Goal: Task Accomplishment & Management: Use online tool/utility

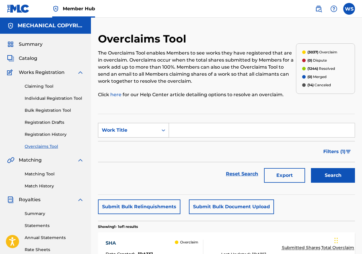
click at [135, 127] on div "Work Title" at bounding box center [128, 130] width 53 height 7
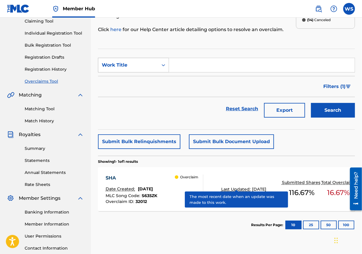
scroll to position [65, 0]
click at [135, 90] on div "Overclaim ID" at bounding box center [133, 94] width 70 height 15
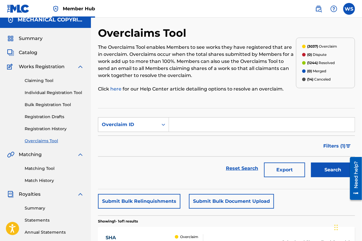
scroll to position [0, 0]
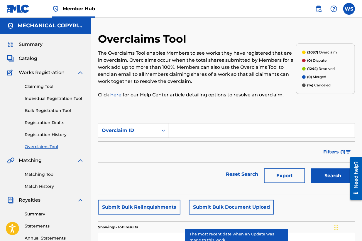
click at [183, 126] on input "Search Form" at bounding box center [262, 130] width 186 height 14
paste input "31914"
click at [322, 173] on button "Search" at bounding box center [333, 175] width 44 height 15
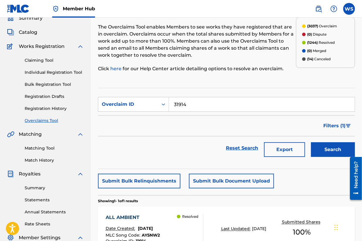
scroll to position [25, 0]
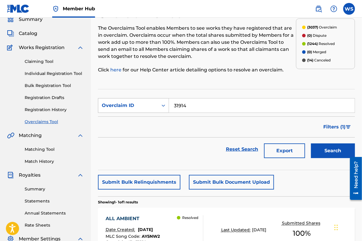
drag, startPoint x: 148, startPoint y: 94, endPoint x: 151, endPoint y: 110, distance: 15.4
click at [149, 95] on section "SearchWithCriteria98f2b508-0e6a-45c5-b5a7-e5f8db3b72ed Overclaim ID 31914 Filte…" at bounding box center [226, 129] width 257 height 81
click at [145, 94] on section "SearchWithCriteria98f2b508-0e6a-45c5-b5a7-e5f8db3b72ed Overclaim ID 31914 Filte…" at bounding box center [226, 129] width 257 height 81
paste input "21"
click at [321, 151] on button "Search" at bounding box center [333, 150] width 44 height 15
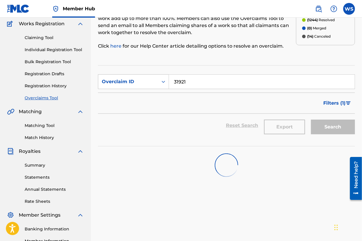
scroll to position [58, 0]
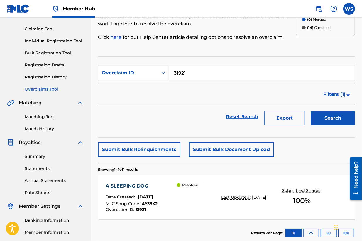
drag, startPoint x: 177, startPoint y: 71, endPoint x: 165, endPoint y: 69, distance: 11.9
click at [173, 70] on input "31921" at bounding box center [262, 73] width 186 height 14
paste input "18"
click at [318, 113] on button "Search" at bounding box center [333, 118] width 44 height 15
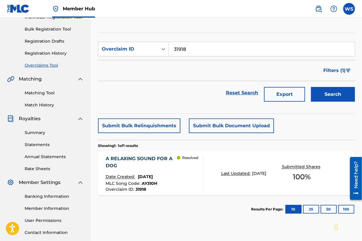
scroll to position [90, 0]
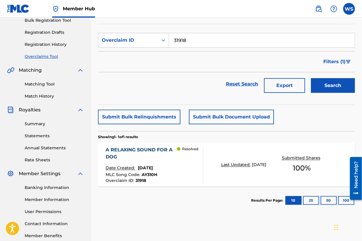
drag, startPoint x: 195, startPoint y: 38, endPoint x: 138, endPoint y: 27, distance: 58.3
click at [141, 27] on section "SearchWithCriteria98f2b508-0e6a-45c5-b5a7-e5f8db3b72ed Overclaim ID 31918 Filte…" at bounding box center [226, 64] width 257 height 81
paste input "25"
click at [340, 82] on button "Search" at bounding box center [333, 85] width 44 height 15
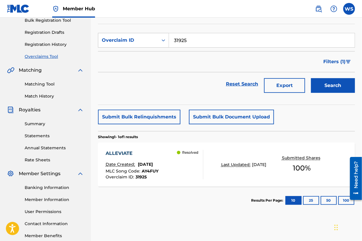
drag, startPoint x: 196, startPoint y: 39, endPoint x: 171, endPoint y: 41, distance: 25.0
click at [153, 35] on div "SearchWithCriteria98f2b508-0e6a-45c5-b5a7-e5f8db3b72ed Overclaim ID 31925" at bounding box center [226, 40] width 257 height 15
paste input "31"
click at [332, 84] on button "Search" at bounding box center [333, 85] width 44 height 15
drag, startPoint x: 200, startPoint y: 40, endPoint x: 151, endPoint y: 33, distance: 49.5
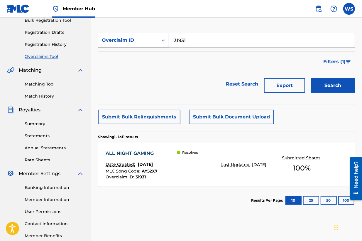
click at [153, 33] on div "SearchWithCriteria98f2b508-0e6a-45c5-b5a7-e5f8db3b72ed Overclaim ID 31931" at bounding box center [226, 40] width 257 height 15
paste input "19"
click at [328, 79] on button "Search" at bounding box center [333, 85] width 44 height 15
drag, startPoint x: 208, startPoint y: 40, endPoint x: 154, endPoint y: 30, distance: 54.8
click at [155, 30] on section "SearchWithCriteria98f2b508-0e6a-45c5-b5a7-e5f8db3b72ed Overclaim ID 31919 Filte…" at bounding box center [226, 64] width 257 height 81
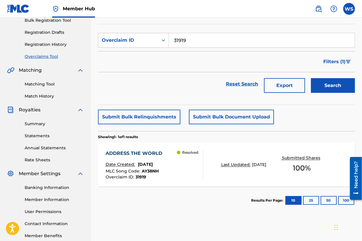
paste input "35"
click at [319, 81] on button "Search" at bounding box center [333, 85] width 44 height 15
drag, startPoint x: 196, startPoint y: 35, endPoint x: 139, endPoint y: 24, distance: 57.9
click at [151, 27] on section "SearchWithCriteria98f2b508-0e6a-45c5-b5a7-e5f8db3b72ed Overclaim ID 31935 Filte…" at bounding box center [226, 64] width 257 height 81
paste input "9"
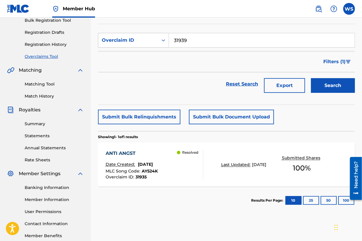
click at [311, 78] on button "Search" at bounding box center [333, 85] width 44 height 15
drag, startPoint x: 193, startPoint y: 38, endPoint x: 144, endPoint y: 40, distance: 49.3
click at [145, 39] on div "SearchWithCriteria98f2b508-0e6a-45c5-b5a7-e5f8db3b72ed Overclaim ID 31939" at bounding box center [226, 40] width 257 height 15
paste input "3"
click at [311, 78] on button "Search" at bounding box center [333, 85] width 44 height 15
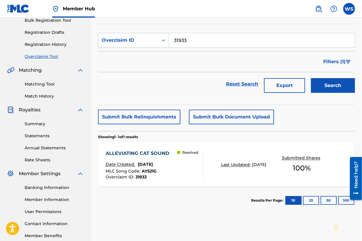
click at [166, 10] on nav "Member Hub WS WS [PERSON_NAME] [EMAIL_ADDRESS][DOMAIN_NAME] Notification Prefer…" at bounding box center [181, 9] width 362 height 18
click at [151, 40] on div "SearchWithCriteria98f2b508-0e6a-45c5-b5a7-e5f8db3b72ed Overclaim ID 31933" at bounding box center [226, 40] width 257 height 15
paste input "8"
click at [311, 78] on button "Search" at bounding box center [333, 85] width 44 height 15
drag, startPoint x: 197, startPoint y: 38, endPoint x: 170, endPoint y: 38, distance: 27.6
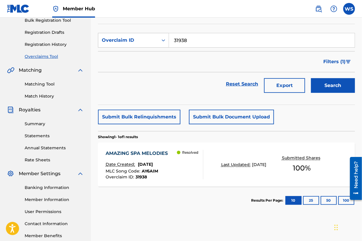
click at [172, 36] on input "31938" at bounding box center [262, 40] width 186 height 14
type input "v"
paste input "31934"
click at [311, 78] on button "Search" at bounding box center [333, 85] width 44 height 15
drag, startPoint x: 180, startPoint y: 39, endPoint x: 141, endPoint y: 40, distance: 38.4
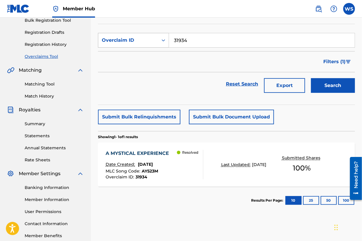
click at [144, 39] on div "SearchWithCriteria98f2b508-0e6a-45c5-b5a7-e5f8db3b72ed Overclaim ID 31934" at bounding box center [226, 40] width 257 height 15
paste input "7"
click at [311, 78] on button "Search" at bounding box center [333, 85] width 44 height 15
click at [131, 11] on nav "Member Hub WS WS [PERSON_NAME] [EMAIL_ADDRESS][DOMAIN_NAME] Notification Prefer…" at bounding box center [181, 9] width 362 height 18
drag, startPoint x: 196, startPoint y: 40, endPoint x: 145, endPoint y: 35, distance: 51.3
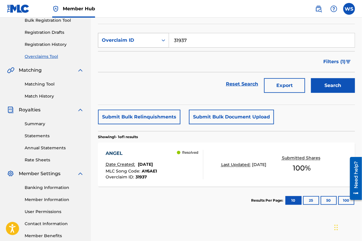
click at [148, 36] on div "SearchWithCriteria98f2b508-0e6a-45c5-b5a7-e5f8db3b72ed Overclaim ID 31937" at bounding box center [226, 40] width 257 height 15
paste input "26"
type input "31926"
click at [311, 78] on button "Search" at bounding box center [333, 85] width 44 height 15
click at [157, 178] on div "Overclaim ID : 31926" at bounding box center [132, 177] width 52 height 4
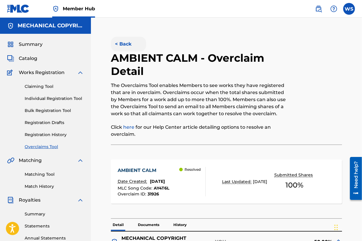
click at [125, 42] on button "< Back" at bounding box center [128, 44] width 35 height 15
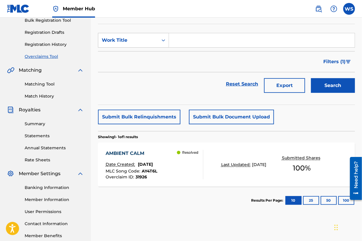
click at [195, 38] on input "Search Form" at bounding box center [262, 40] width 186 height 14
click at [146, 40] on div "Work Title" at bounding box center [128, 40] width 53 height 7
click at [147, 73] on div "Overclaim ID" at bounding box center [133, 69] width 70 height 15
click at [192, 38] on input "Search Form" at bounding box center [262, 40] width 186 height 14
paste input "31932"
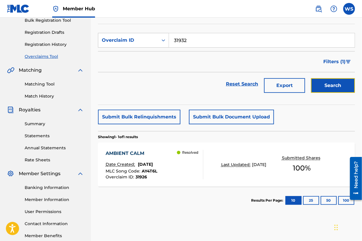
click at [324, 80] on button "Search" at bounding box center [333, 85] width 44 height 15
drag, startPoint x: 203, startPoint y: 37, endPoint x: 121, endPoint y: 33, distance: 82.2
click at [127, 33] on div "SearchWithCriteriaf84c2777-0126-4dac-8d13-2b5dabcf363b Overclaim ID 31932" at bounding box center [226, 40] width 257 height 15
paste input "24"
click at [349, 84] on button "Search" at bounding box center [333, 85] width 44 height 15
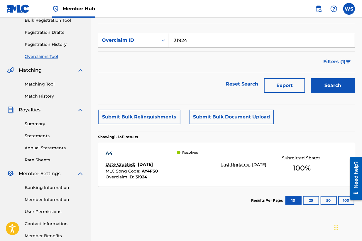
drag, startPoint x: 210, startPoint y: 36, endPoint x: 130, endPoint y: 31, distance: 79.9
click at [130, 31] on section "SearchWithCriteriaf84c2777-0126-4dac-8d13-2b5dabcf363b Overclaim ID 31924 Filte…" at bounding box center [226, 64] width 257 height 81
paste input "2"
click at [332, 91] on button "Search" at bounding box center [333, 85] width 44 height 15
drag, startPoint x: 195, startPoint y: 38, endPoint x: 126, endPoint y: 33, distance: 68.5
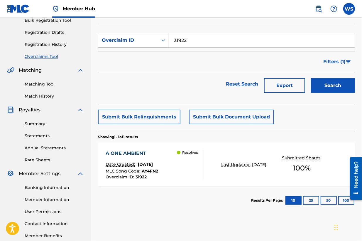
click at [133, 33] on div "SearchWithCriteriaf84c2777-0126-4dac-8d13-2b5dabcf363b Overclaim ID 31922" at bounding box center [226, 40] width 257 height 15
paste input "3"
click at [311, 78] on button "Search" at bounding box center [333, 85] width 44 height 15
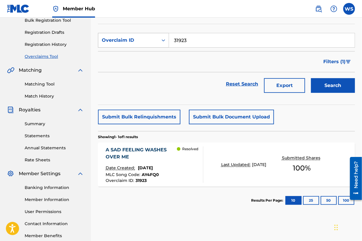
drag, startPoint x: 204, startPoint y: 37, endPoint x: 140, endPoint y: 39, distance: 64.9
click at [141, 39] on div "SearchWithCriteriaf84c2777-0126-4dac-8d13-2b5dabcf363b Overclaim ID 31923" at bounding box center [226, 40] width 257 height 15
paste input "36"
click at [311, 78] on button "Search" at bounding box center [333, 85] width 44 height 15
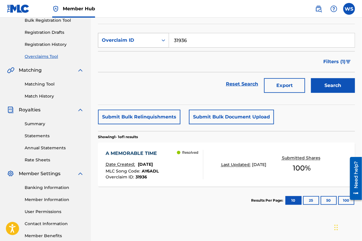
drag, startPoint x: 147, startPoint y: 36, endPoint x: 140, endPoint y: 37, distance: 6.5
click at [140, 37] on div "SearchWithCriteriaf84c2777-0126-4dac-8d13-2b5dabcf363b Overclaim ID 31936" at bounding box center [226, 40] width 257 height 15
paste input "20"
click at [311, 78] on button "Search" at bounding box center [333, 85] width 44 height 15
drag, startPoint x: 200, startPoint y: 42, endPoint x: 91, endPoint y: 37, distance: 109.3
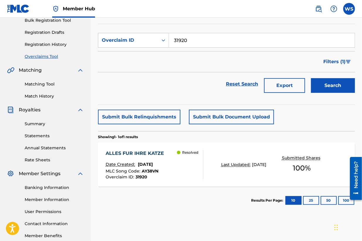
click at [91, 37] on main "MECHANICAL COPYRIGHT PROTECTION SOCIETY LTD Summary Catalog Works Registration …" at bounding box center [181, 87] width 362 height 318
paste input "41"
type input "31941"
click at [337, 81] on button "Search" at bounding box center [333, 85] width 44 height 15
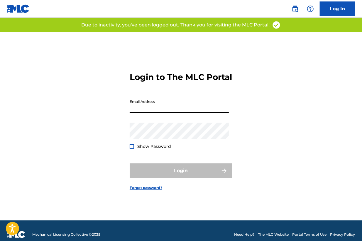
click at [158, 113] on input "Email Address" at bounding box center [179, 104] width 99 height 17
type input "[EMAIL_ADDRESS][DOMAIN_NAME]"
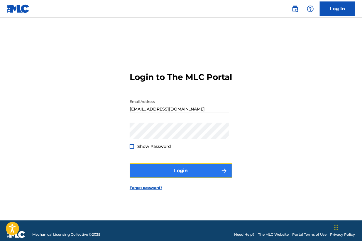
click at [171, 170] on button "Login" at bounding box center [181, 170] width 103 height 15
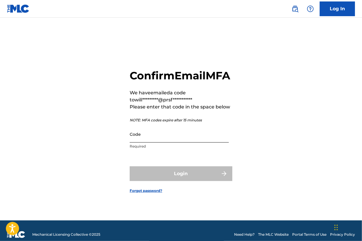
click at [145, 139] on input "Code" at bounding box center [179, 134] width 99 height 17
paste input "415815"
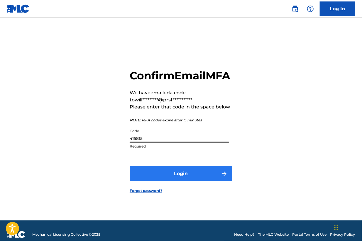
type input "415815"
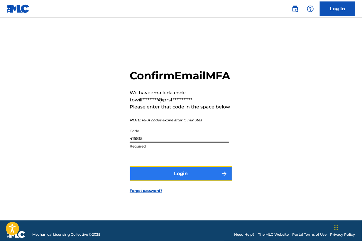
click at [161, 174] on button "Login" at bounding box center [181, 173] width 103 height 15
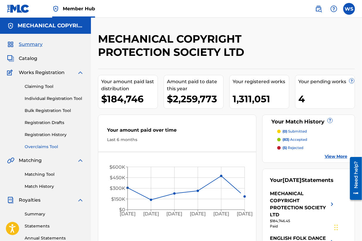
click at [57, 143] on div "Claiming Tool Individual Registration Tool Bulk Registration Tool Registration …" at bounding box center [45, 113] width 77 height 74
click at [42, 150] on div "Summary Catalog Works Registration Claiming Tool Individual Registration Tool B…" at bounding box center [45, 185] width 91 height 302
click at [45, 148] on link "Overclaims Tool" at bounding box center [54, 146] width 59 height 6
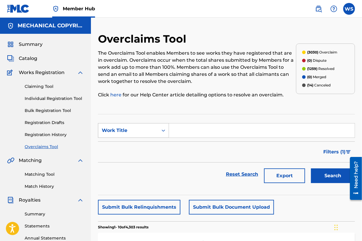
click at [148, 127] on div "Work Title" at bounding box center [128, 130] width 53 height 7
click at [140, 159] on div "Overclaim ID" at bounding box center [133, 159] width 70 height 15
click at [196, 132] on input "Search Form" at bounding box center [262, 130] width 186 height 14
paste input "31941"
type input "31941"
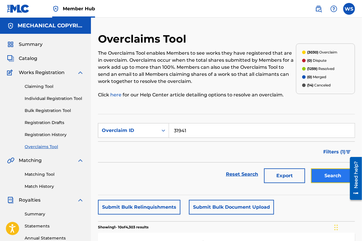
click at [321, 172] on button "Search" at bounding box center [333, 175] width 44 height 15
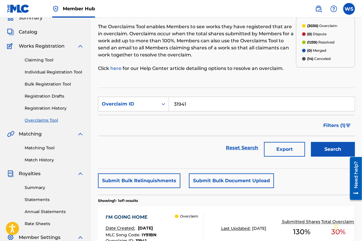
scroll to position [65, 0]
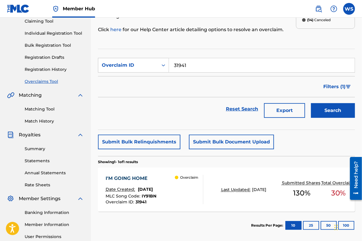
click at [138, 175] on div "I'M GOING HOME" at bounding box center [131, 178] width 51 height 7
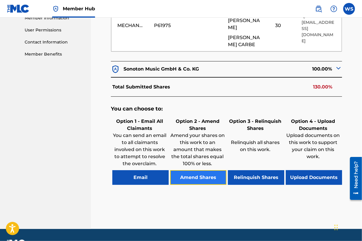
click at [209, 170] on button "Amend Shares" at bounding box center [198, 177] width 56 height 15
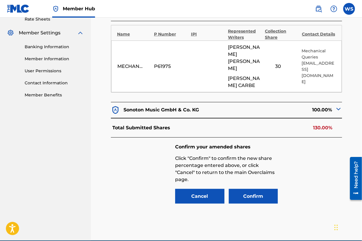
scroll to position [231, 0]
click at [277, 62] on input "30" at bounding box center [278, 66] width 26 height 8
type input "60"
click at [252, 189] on button "Confirm" at bounding box center [253, 196] width 49 height 15
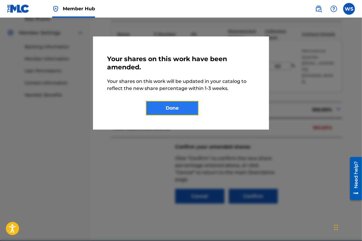
click at [168, 108] on button "Done" at bounding box center [172, 108] width 53 height 15
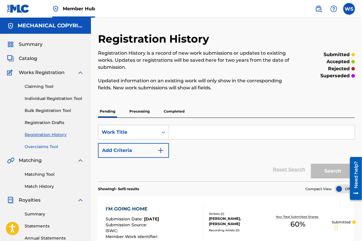
click at [36, 149] on link "Overclaims Tool" at bounding box center [54, 146] width 59 height 6
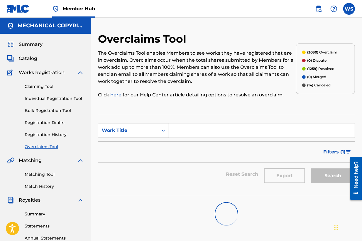
click at [138, 130] on div "Work Title" at bounding box center [128, 130] width 53 height 7
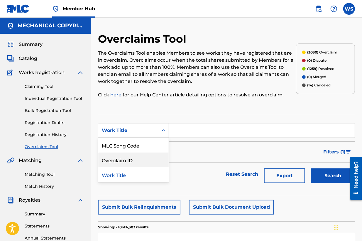
click at [136, 163] on div "Overclaim ID" at bounding box center [133, 159] width 70 height 15
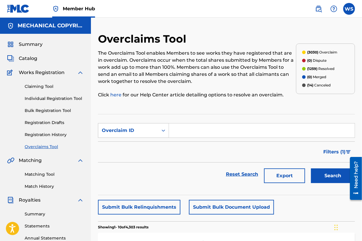
click at [179, 137] on input "Search Form" at bounding box center [262, 130] width 186 height 14
paste input "31927"
type input "31927"
click at [332, 182] on div "Search" at bounding box center [331, 173] width 47 height 23
click at [332, 180] on button "Search" at bounding box center [333, 175] width 44 height 15
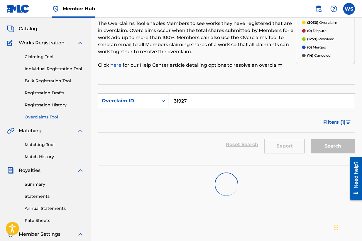
scroll to position [65, 0]
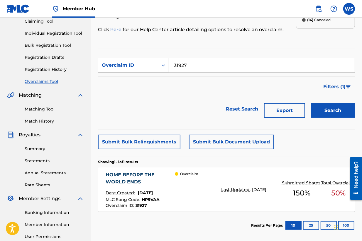
click at [139, 179] on div "HOME BEFORE THE WORLD ENDS" at bounding box center [140, 178] width 69 height 14
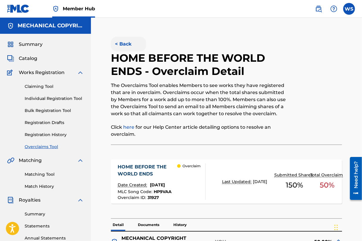
click at [123, 43] on button "< Back" at bounding box center [128, 44] width 35 height 15
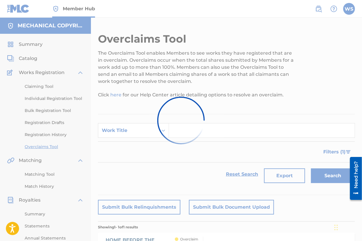
scroll to position [65, 0]
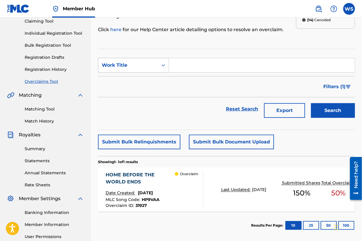
click at [126, 67] on div "Work Title" at bounding box center [128, 65] width 53 height 7
click at [138, 95] on div "Overclaim ID" at bounding box center [133, 94] width 70 height 15
click at [189, 73] on form "SearchWithCriteria97cbc009-af81-48c1-abe5-77e195d5936f Overclaim ID Filter Stat…" at bounding box center [226, 89] width 257 height 63
click at [187, 67] on input "Search Form" at bounding box center [262, 65] width 186 height 14
paste input "31940"
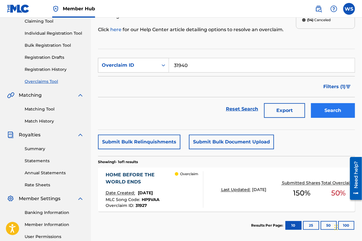
type input "31940"
drag, startPoint x: 329, startPoint y: 109, endPoint x: 329, endPoint y: 105, distance: 3.9
click at [329, 108] on button "Search" at bounding box center [333, 110] width 44 height 15
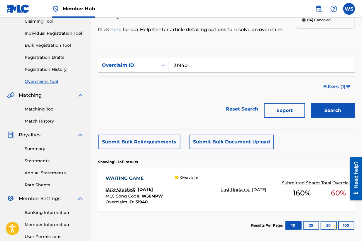
click at [129, 181] on div "WAITING GAME Date Created: August 05, 2025 MLC Song Code : W56MPW Overclaim ID …" at bounding box center [134, 189] width 57 height 29
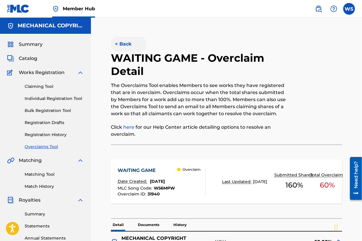
click at [122, 41] on button "< Back" at bounding box center [128, 44] width 35 height 15
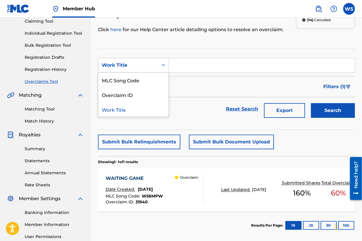
click at [138, 71] on div "Work Title" at bounding box center [133, 65] width 71 height 15
click at [138, 94] on div "Overclaim ID" at bounding box center [133, 94] width 70 height 15
click at [190, 59] on input "Search Form" at bounding box center [262, 65] width 186 height 14
paste input "31845"
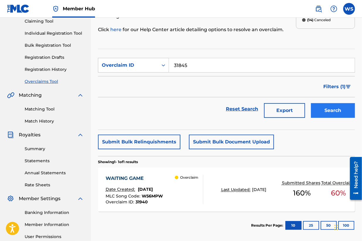
type input "31845"
click at [338, 114] on button "Search" at bounding box center [333, 110] width 44 height 15
click at [111, 178] on div "FADED" at bounding box center [132, 178] width 53 height 7
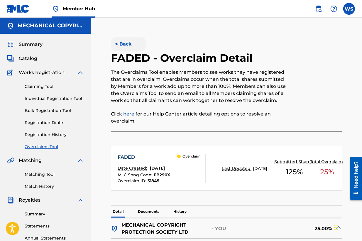
click at [119, 44] on button "< Back" at bounding box center [128, 44] width 35 height 15
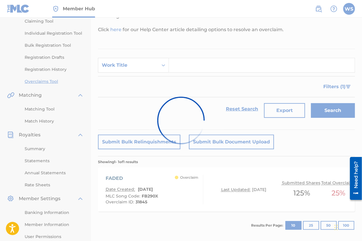
click at [141, 64] on div at bounding box center [181, 120] width 362 height 241
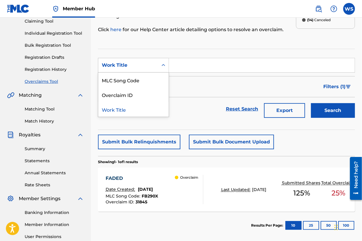
click at [145, 67] on div "Work Title" at bounding box center [128, 65] width 53 height 7
click at [148, 91] on div "Overclaim ID" at bounding box center [133, 94] width 70 height 15
click at [188, 70] on input "Search Form" at bounding box center [262, 65] width 186 height 14
paste input "31811"
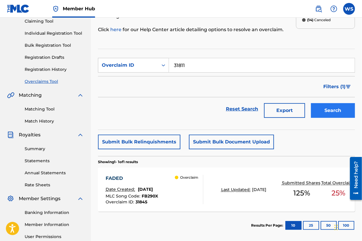
type input "31811"
click at [344, 107] on button "Search" at bounding box center [333, 110] width 44 height 15
click at [124, 175] on div "REAL ONE. XO" at bounding box center [133, 178] width 55 height 7
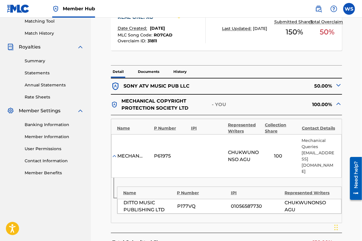
scroll to position [251, 0]
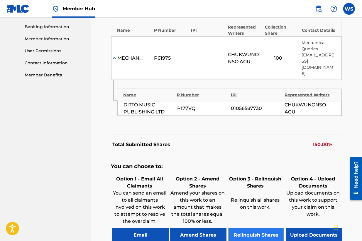
click at [249, 227] on button "Relinquish Shares" at bounding box center [256, 234] width 56 height 15
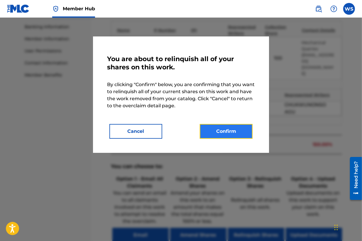
click at [228, 136] on button "Confirm" at bounding box center [226, 131] width 53 height 15
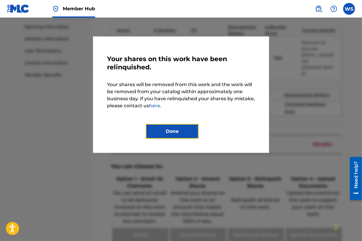
click at [155, 132] on button "Done" at bounding box center [172, 131] width 53 height 15
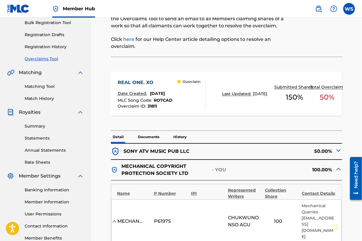
scroll to position [0, 0]
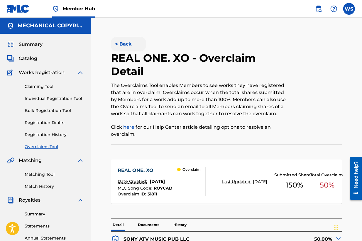
click at [126, 46] on button "< Back" at bounding box center [128, 44] width 35 height 15
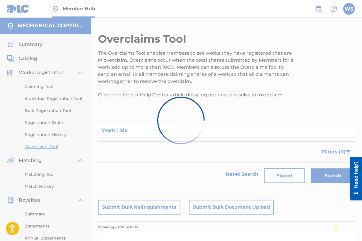
scroll to position [65, 0]
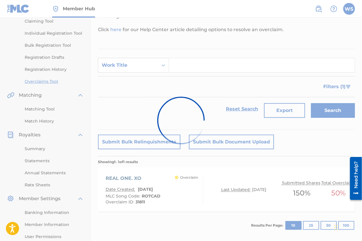
click at [131, 63] on div "Work Title" at bounding box center [128, 65] width 53 height 7
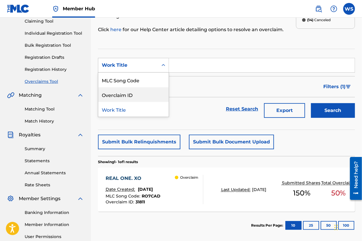
click at [131, 93] on div "Overclaim ID" at bounding box center [133, 94] width 70 height 15
click at [193, 65] on input "Search Form" at bounding box center [262, 65] width 186 height 14
paste input "31784"
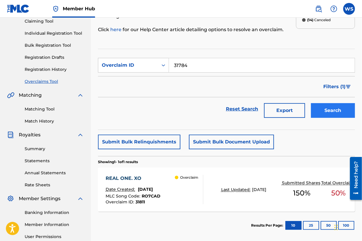
type input "31784"
click at [324, 114] on button "Search" at bounding box center [333, 110] width 44 height 15
click at [111, 177] on div "ZOO" at bounding box center [132, 178] width 52 height 7
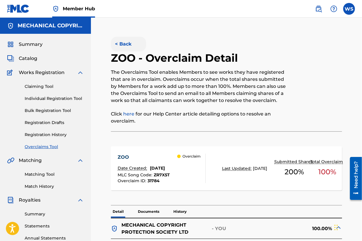
click at [126, 44] on button "< Back" at bounding box center [128, 44] width 35 height 15
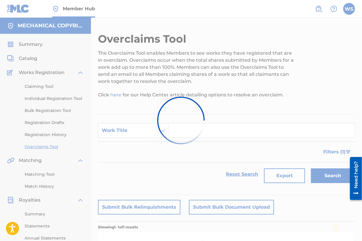
scroll to position [65, 0]
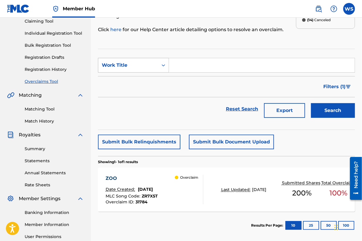
click at [138, 60] on div "Work Title" at bounding box center [128, 65] width 60 height 11
click at [134, 97] on div "Overclaim ID" at bounding box center [133, 94] width 70 height 15
click at [166, 77] on div "Filters ( 1 )" at bounding box center [226, 86] width 257 height 21
click at [183, 63] on input "Search Form" at bounding box center [262, 65] width 186 height 14
paste input "31810"
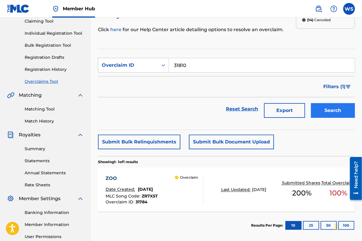
type input "31810"
click at [329, 116] on button "Search" at bounding box center [333, 110] width 44 height 15
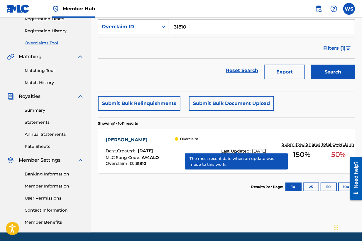
scroll to position [123, 0]
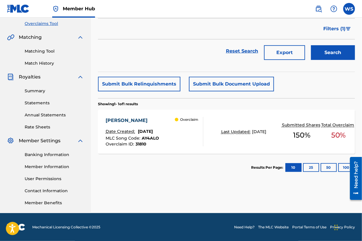
click at [135, 117] on div "ARI MUMBA" at bounding box center [132, 120] width 53 height 7
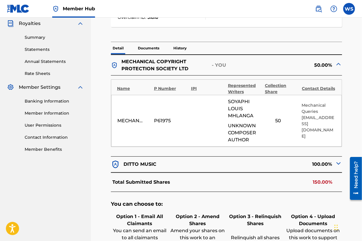
scroll to position [163, 0]
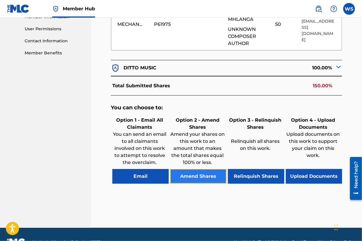
click at [204, 169] on button "Amend Shares" at bounding box center [198, 176] width 56 height 15
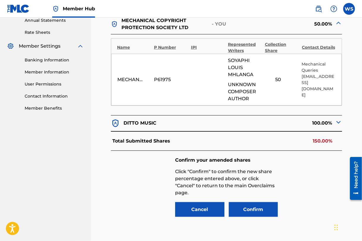
scroll to position [217, 0]
click at [278, 76] on input "50" at bounding box center [278, 80] width 26 height 8
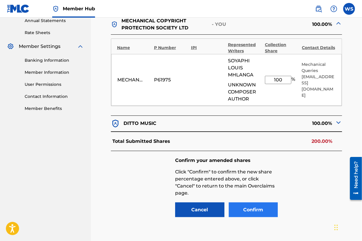
type input "100"
click at [261, 202] on button "Confirm" at bounding box center [253, 209] width 49 height 15
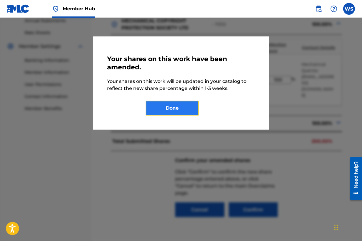
click at [164, 105] on button "Done" at bounding box center [172, 108] width 53 height 15
